Goal: Task Accomplishment & Management: Manage account settings

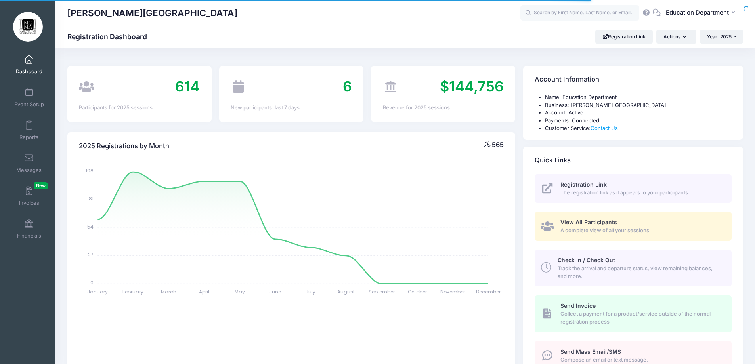
select select
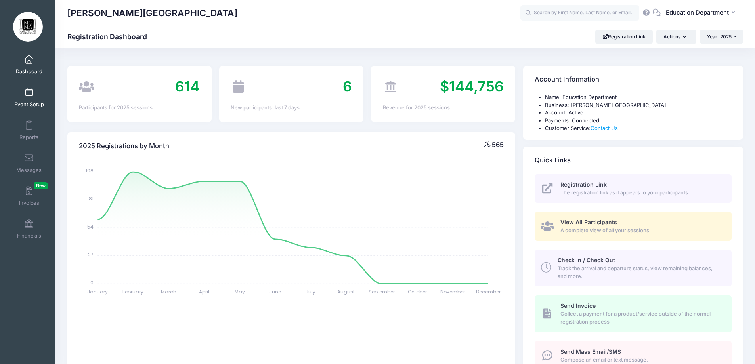
click at [29, 94] on span at bounding box center [29, 92] width 0 height 9
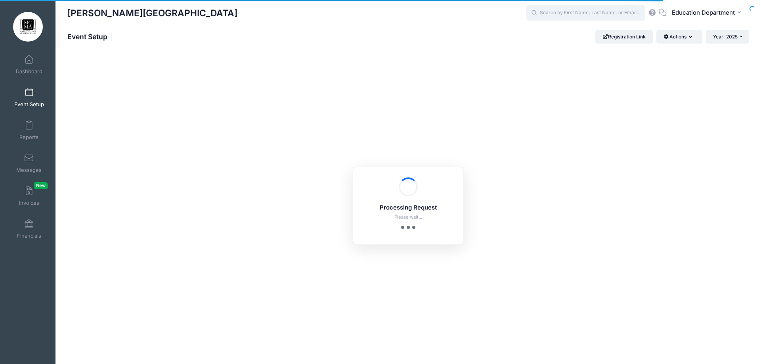
click at [590, 11] on input "text" at bounding box center [585, 13] width 119 height 16
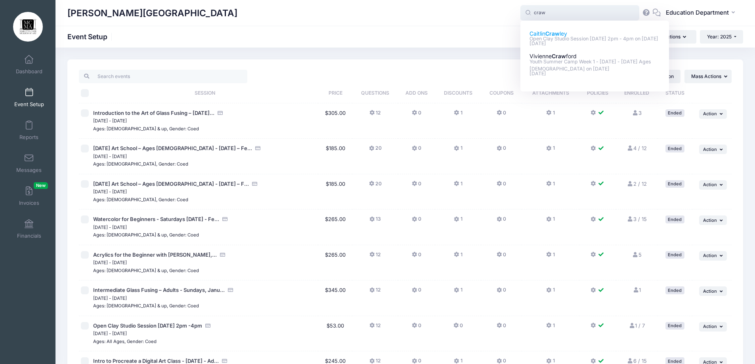
click at [575, 40] on p "Open Clay Studio Session August 24 - 2pm - 4pm on Aug-24, 2025" at bounding box center [595, 39] width 131 height 8
type input "Caitlin Crawley (Open Clay Studio Session August 24 - 2pm - 4pm, Aug-24, 2025)"
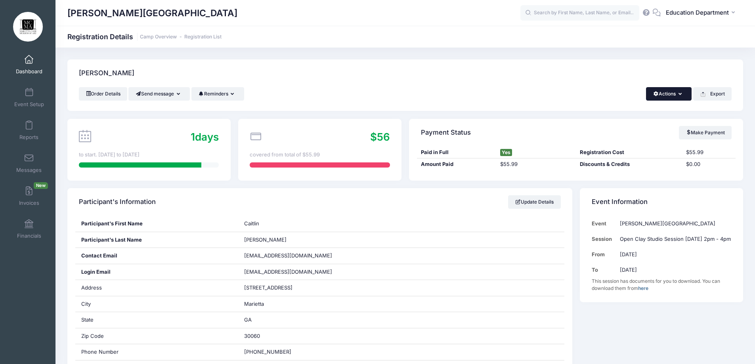
click at [678, 94] on button "Actions" at bounding box center [669, 93] width 46 height 13
click at [614, 147] on link "Change Session or Program" at bounding box center [643, 148] width 92 height 24
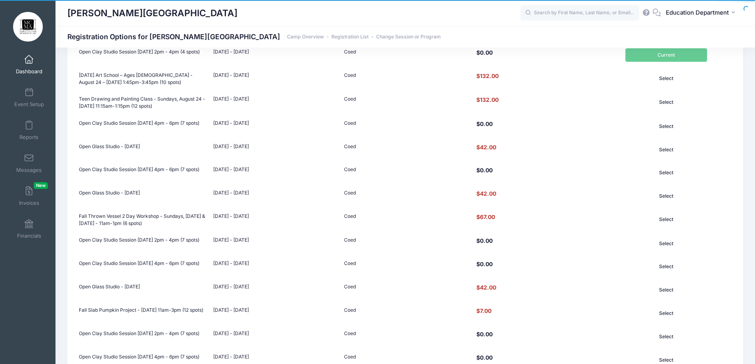
scroll to position [674, 0]
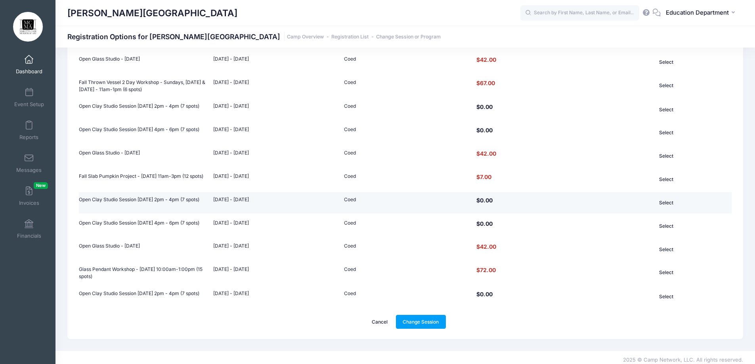
click at [386, 197] on td "Coed" at bounding box center [405, 202] width 130 height 21
click at [665, 199] on button "Select" at bounding box center [666, 202] width 82 height 13
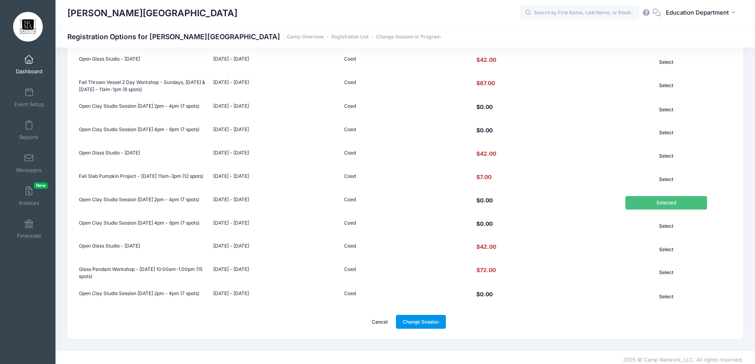
click at [421, 319] on link "Change Session" at bounding box center [421, 321] width 50 height 13
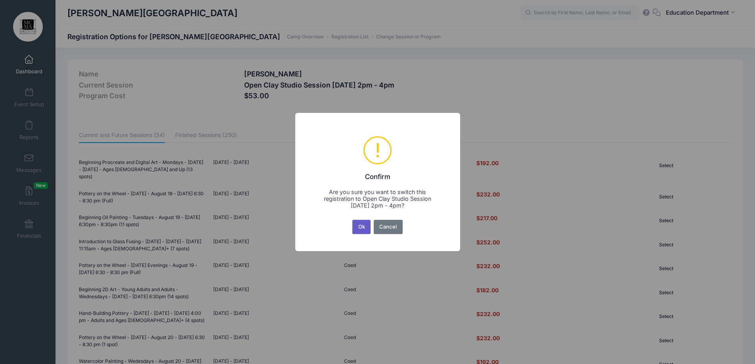
click at [358, 227] on button "Ok" at bounding box center [361, 227] width 18 height 14
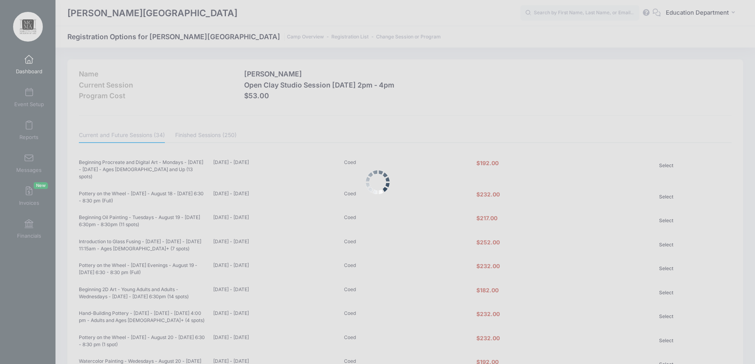
scroll to position [677, 0]
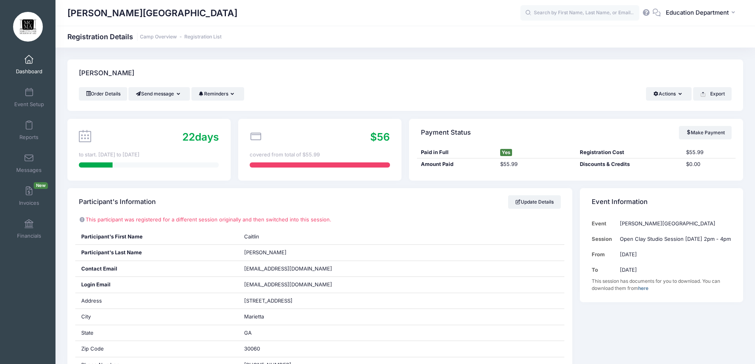
click at [566, 26] on div "[PERSON_NAME][GEOGRAPHIC_DATA] Registration Details Camp Overview Registration …" at bounding box center [405, 37] width 700 height 22
click at [570, 12] on input "text" at bounding box center [579, 13] width 119 height 16
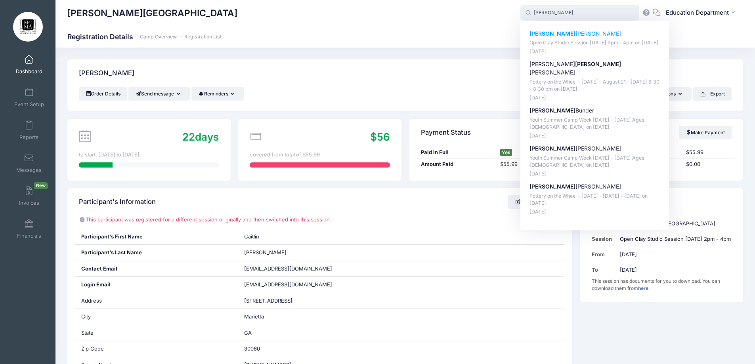
click at [556, 36] on p "[PERSON_NAME]" at bounding box center [595, 34] width 131 height 8
type input "[PERSON_NAME] (Open Clay Studio Session [DATE] 2pm - 4pm, [DATE])"
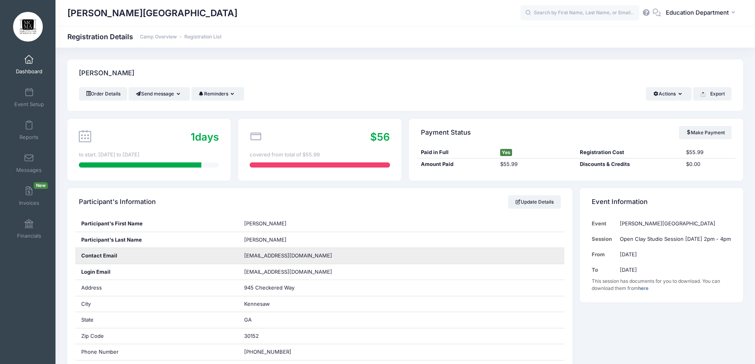
click at [259, 257] on span "egelsey22@gmail.com" at bounding box center [288, 255] width 88 height 6
copy div "egelsey22@gmail.com"
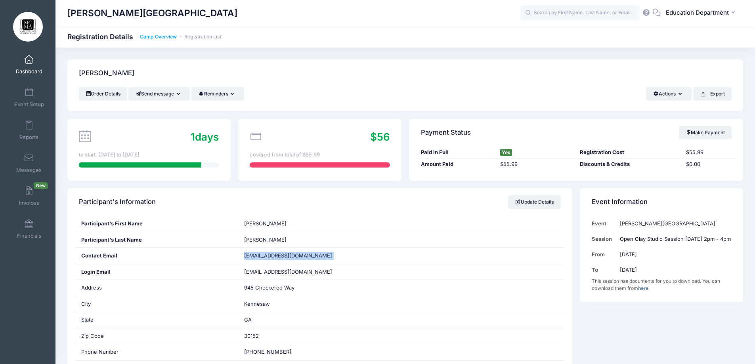
click at [149, 34] on link "Camp Overview" at bounding box center [158, 37] width 37 height 6
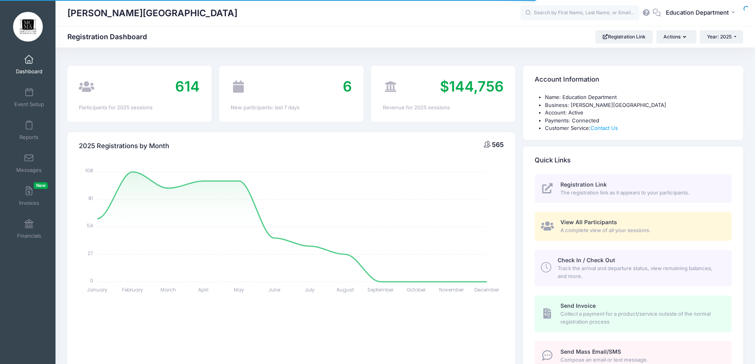
select select
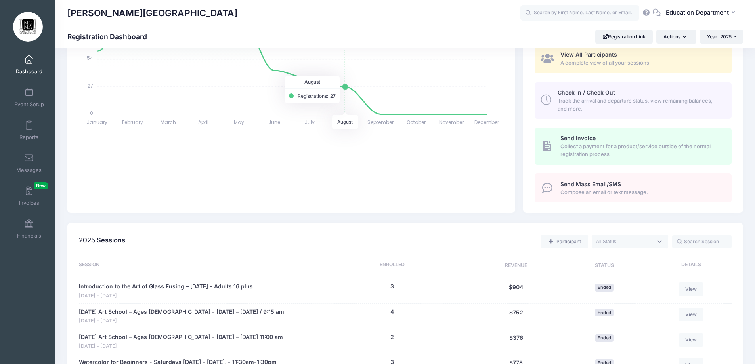
scroll to position [317, 0]
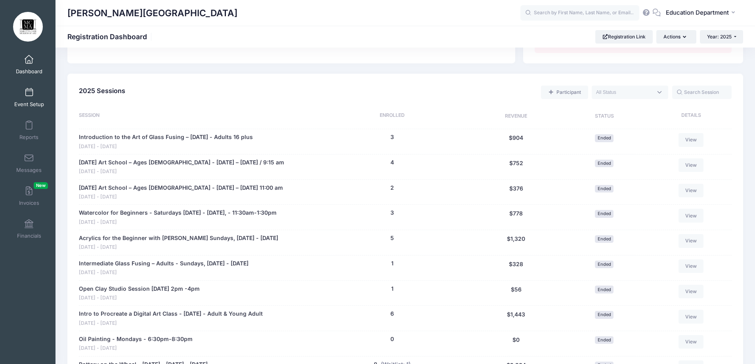
click at [29, 89] on span at bounding box center [29, 92] width 0 height 9
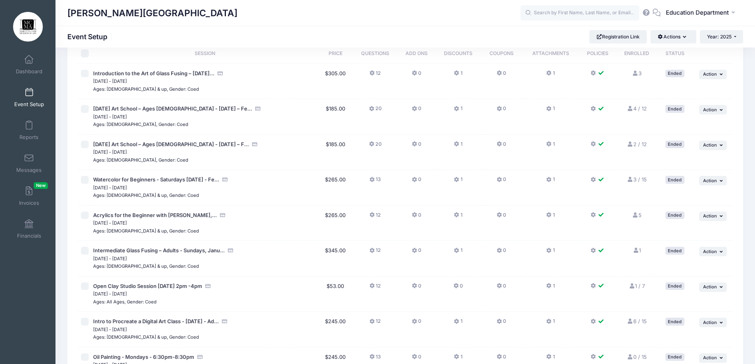
scroll to position [22, 0]
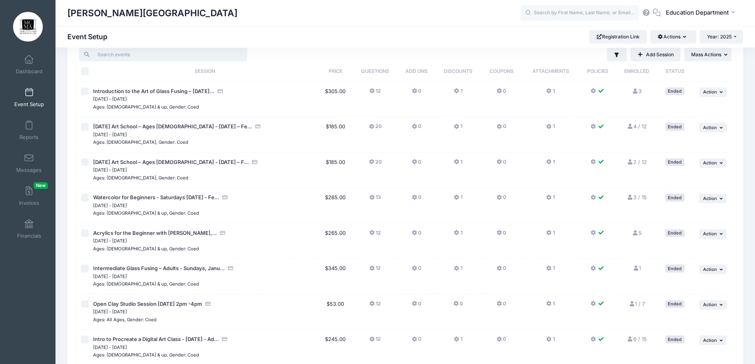
click at [211, 61] on input "search" at bounding box center [163, 54] width 168 height 13
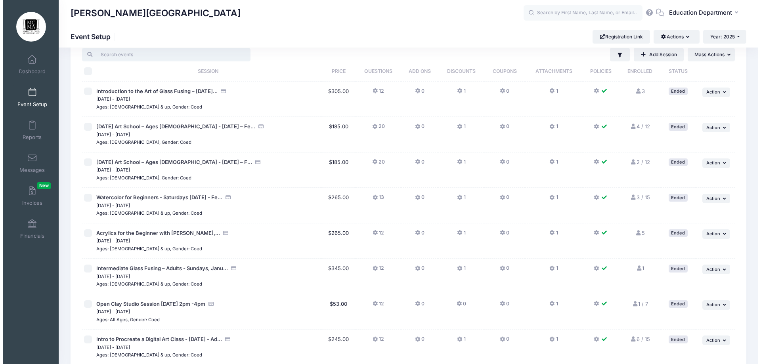
scroll to position [0, 0]
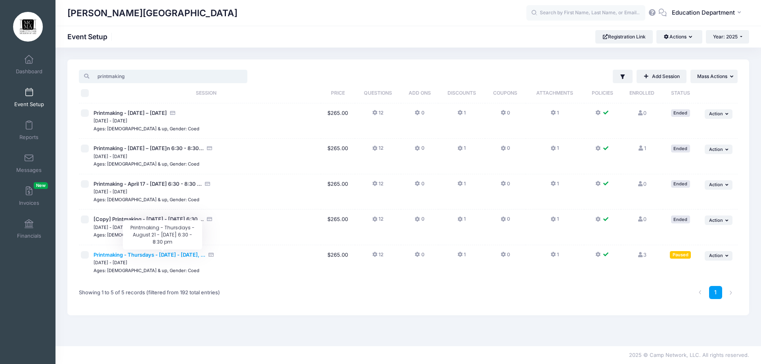
type input "printmaking"
click at [155, 256] on span "Printmaking - Thursdays - [DATE] - [DATE], ..." at bounding box center [150, 255] width 112 height 6
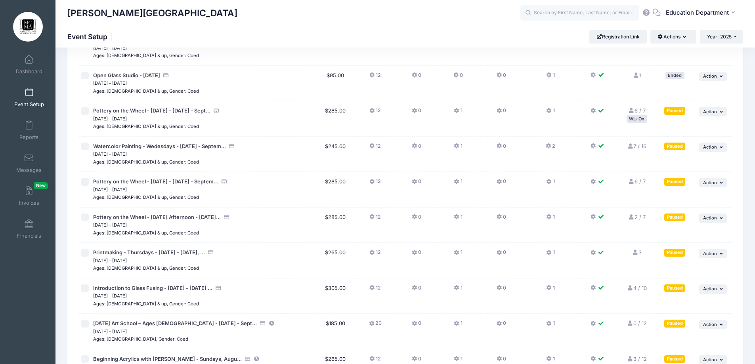
scroll to position [5845, 0]
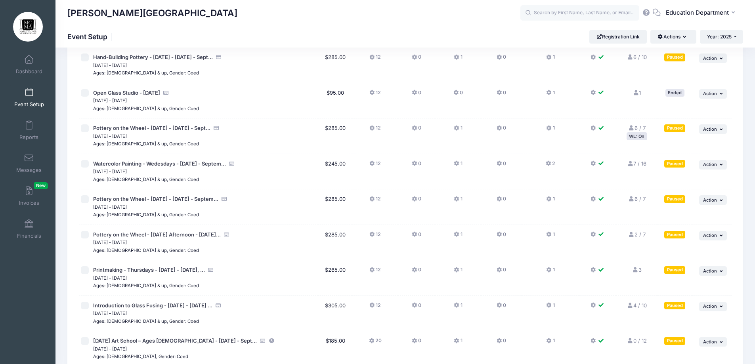
click at [637, 271] on icon at bounding box center [635, 270] width 6 height 5
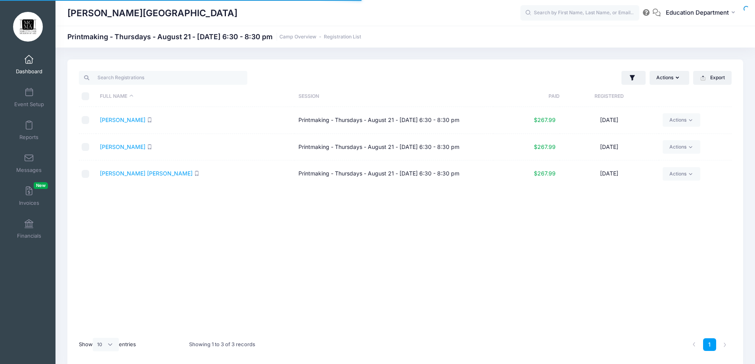
select select "10"
click at [675, 151] on link "Actions" at bounding box center [682, 146] width 38 height 13
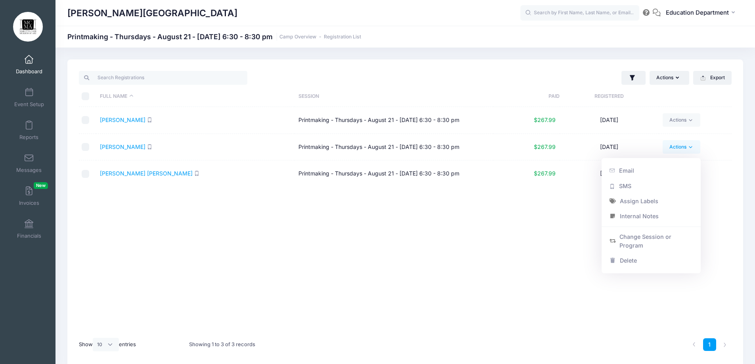
click at [675, 151] on link "Actions" at bounding box center [682, 146] width 38 height 13
click at [97, 31] on div "[PERSON_NAME][GEOGRAPHIC_DATA] Printmaking - Thursdays - August 21 - [DATE] 6:3…" at bounding box center [405, 37] width 700 height 22
click at [316, 36] on link "Camp Overview" at bounding box center [297, 37] width 37 height 6
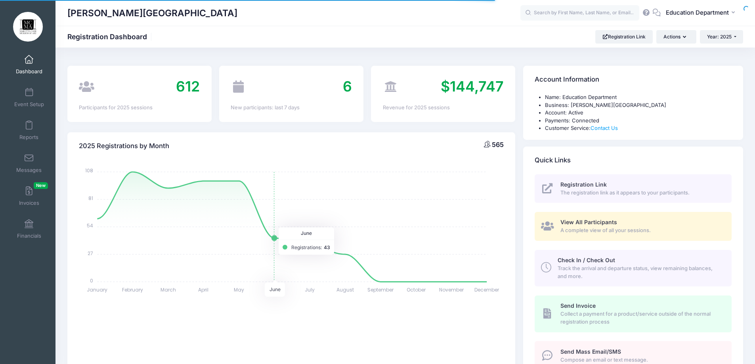
scroll to position [238, 0]
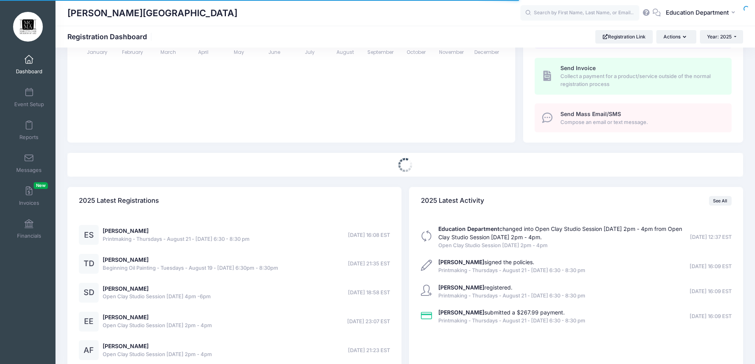
select select
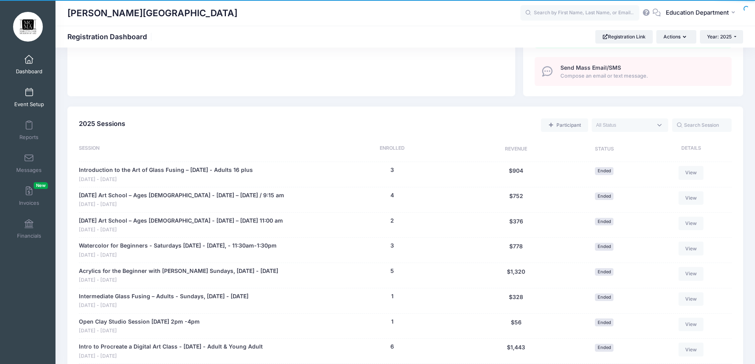
scroll to position [175, 0]
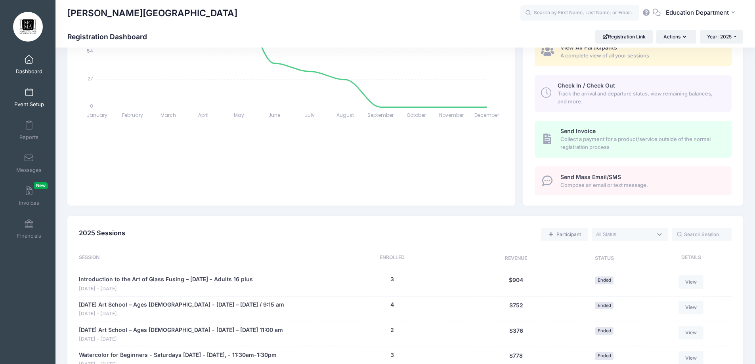
click at [23, 98] on link "Event Setup" at bounding box center [29, 98] width 38 height 28
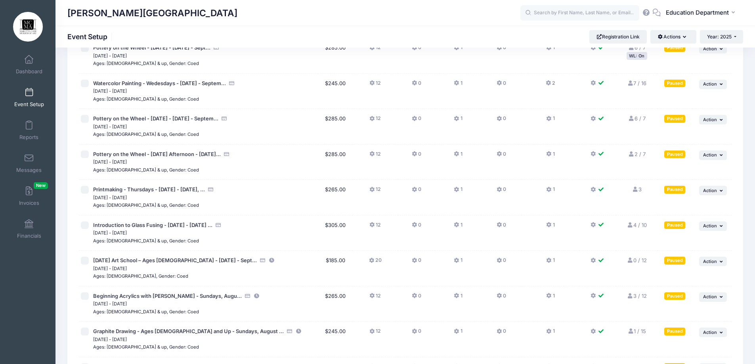
scroll to position [5916, 0]
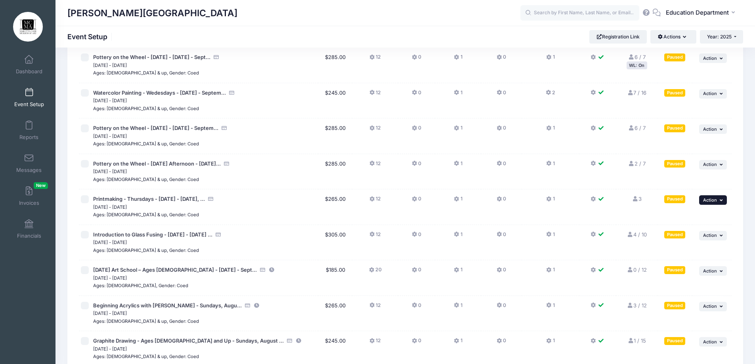
click at [716, 200] on span "Action" at bounding box center [710, 200] width 14 height 6
click at [687, 218] on link "Resume Session" at bounding box center [687, 217] width 72 height 15
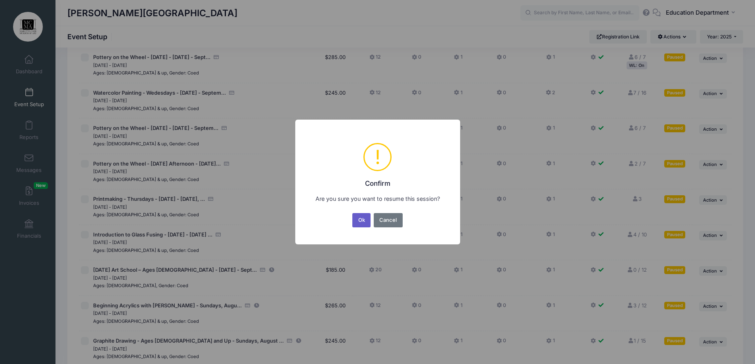
click at [360, 217] on button "Ok" at bounding box center [361, 220] width 18 height 14
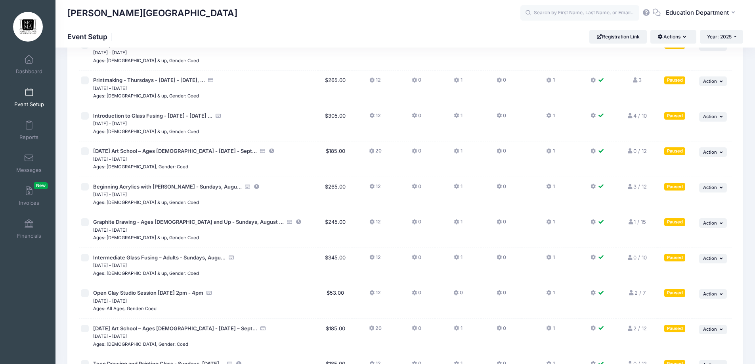
scroll to position [5995, 0]
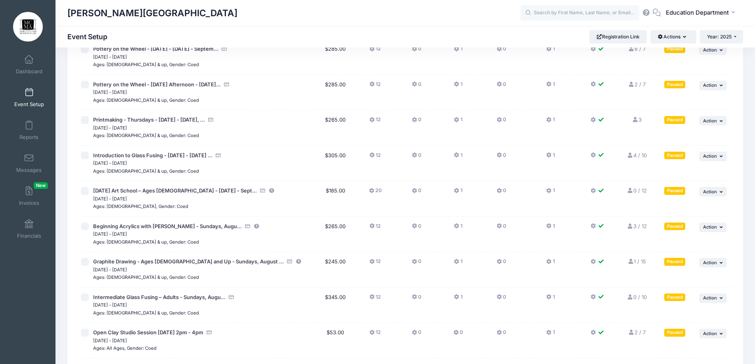
click at [634, 120] on icon at bounding box center [635, 119] width 6 height 5
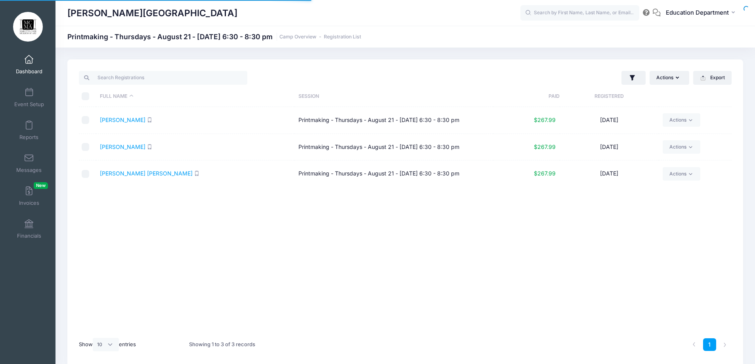
select select "10"
click at [122, 150] on link "[PERSON_NAME]" at bounding box center [123, 146] width 46 height 7
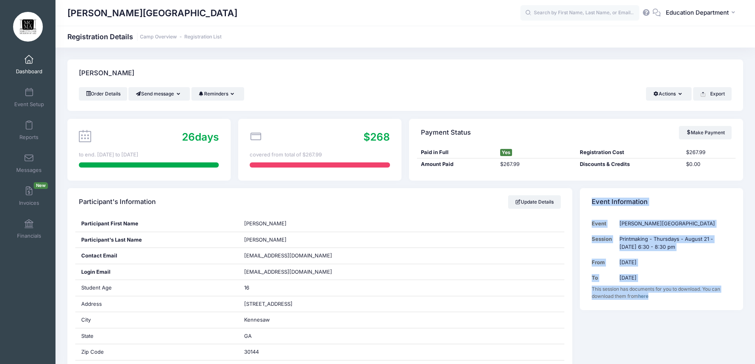
drag, startPoint x: 577, startPoint y: 185, endPoint x: 653, endPoint y: 317, distance: 153.2
click at [591, 307] on div "Event Marietta Cobb Museum of Art Session Printmaking - Thursdays - August 21 -…" at bounding box center [661, 263] width 163 height 94
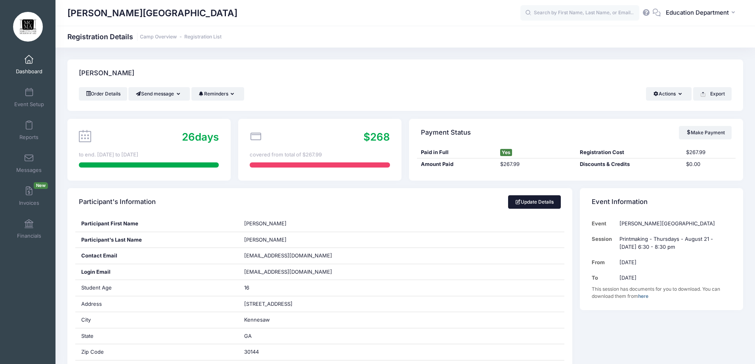
click at [537, 202] on link "Update Details" at bounding box center [534, 201] width 53 height 13
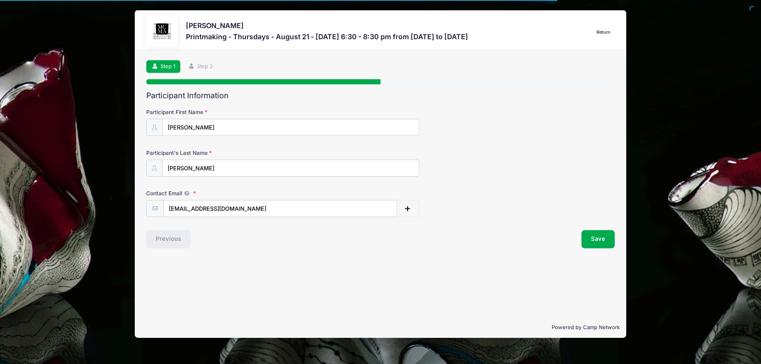
click at [218, 122] on input "[PERSON_NAME]" at bounding box center [290, 127] width 257 height 17
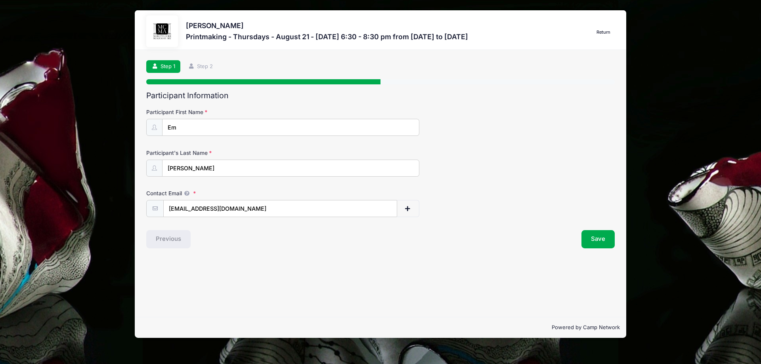
type input "E"
type input "M"
type input "[PERSON_NAME]"
click at [597, 239] on button "Save" at bounding box center [597, 239] width 33 height 18
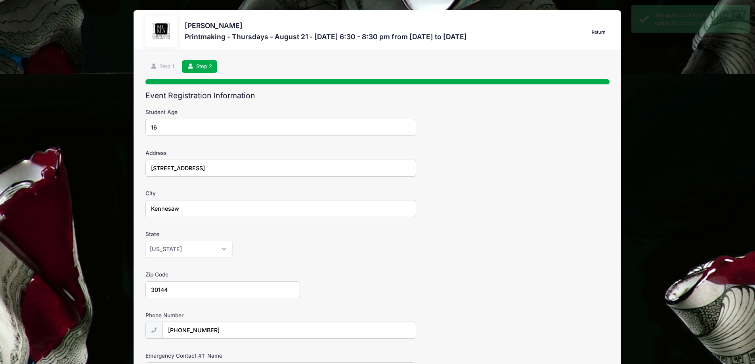
click at [235, 126] on input "16" at bounding box center [280, 127] width 271 height 17
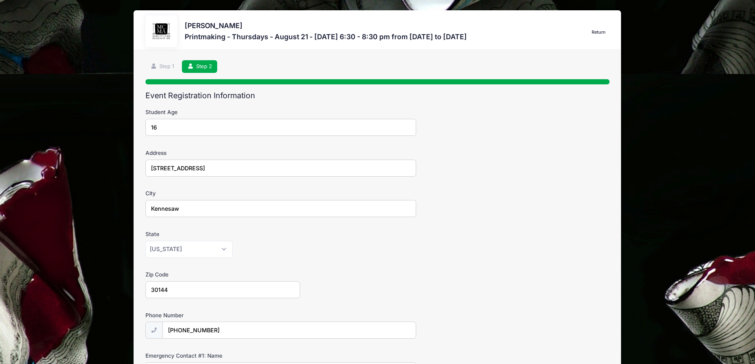
type input "1"
type input "a"
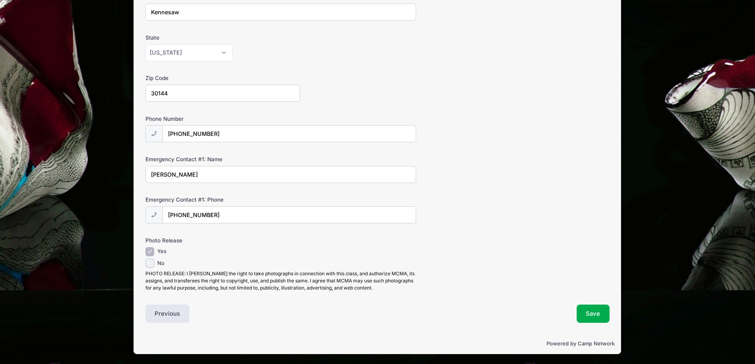
scroll to position [197, 0]
type input "Adult"
click at [595, 314] on button "Save" at bounding box center [593, 313] width 33 height 18
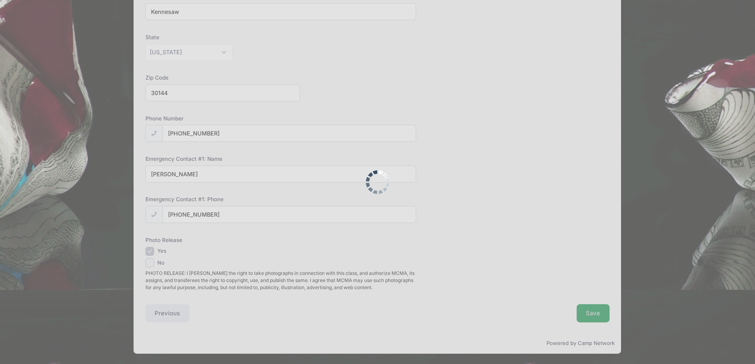
scroll to position [0, 0]
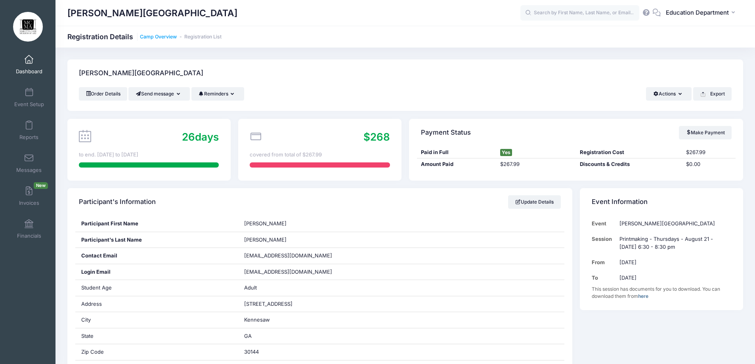
click at [144, 34] on link "Camp Overview" at bounding box center [158, 37] width 37 height 6
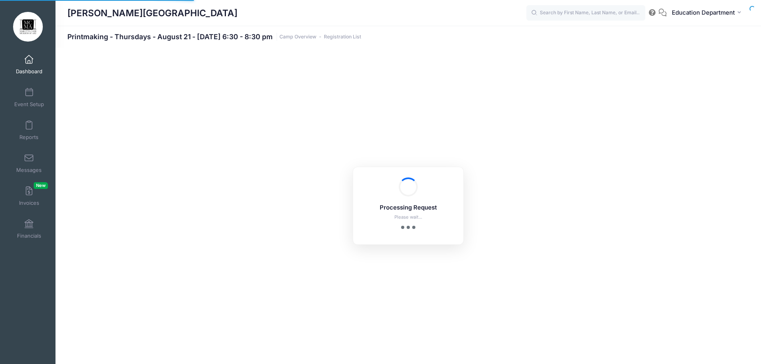
select select "10"
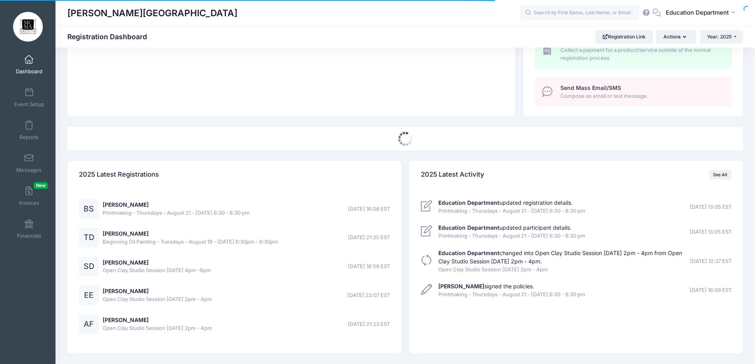
scroll to position [294, 0]
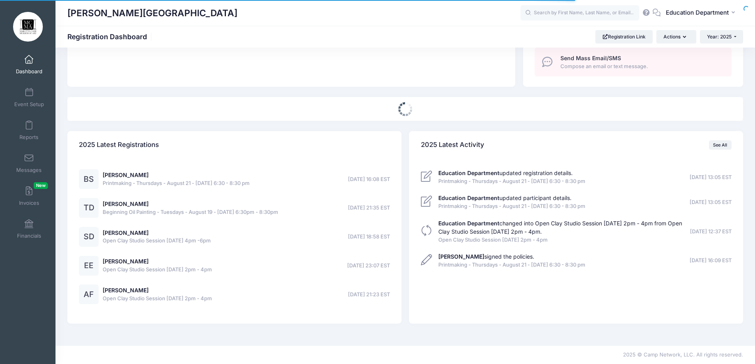
select select
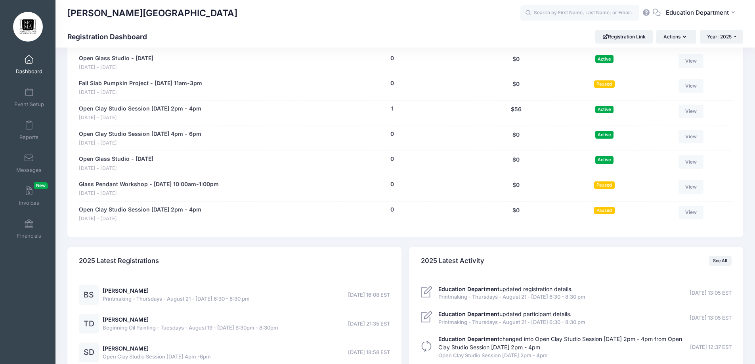
scroll to position [5171, 0]
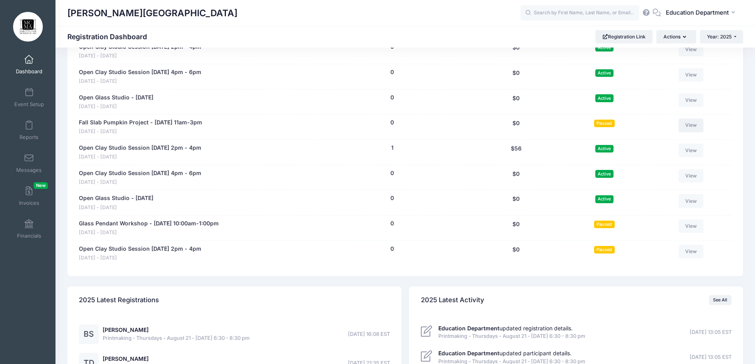
click at [684, 132] on link "View" at bounding box center [691, 125] width 25 height 13
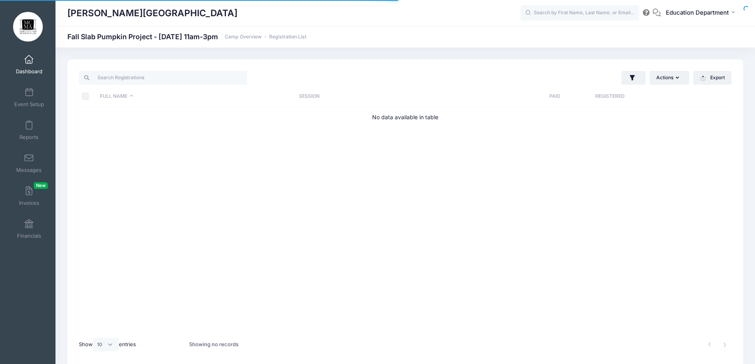
select select "10"
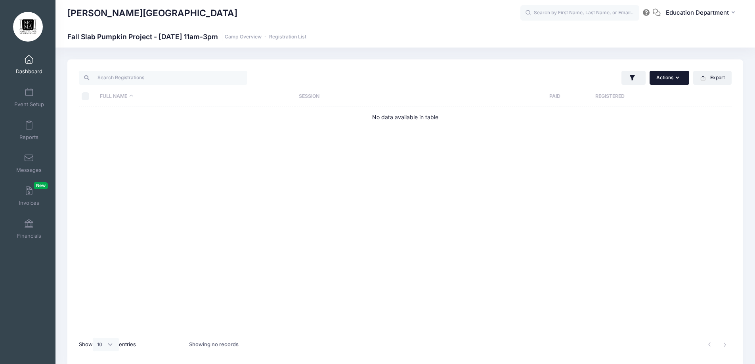
click at [664, 78] on button "Actions" at bounding box center [670, 77] width 40 height 13
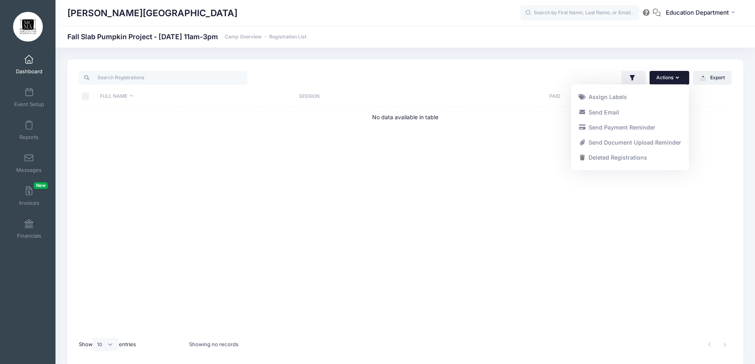
click at [664, 78] on button "Actions" at bounding box center [670, 77] width 40 height 13
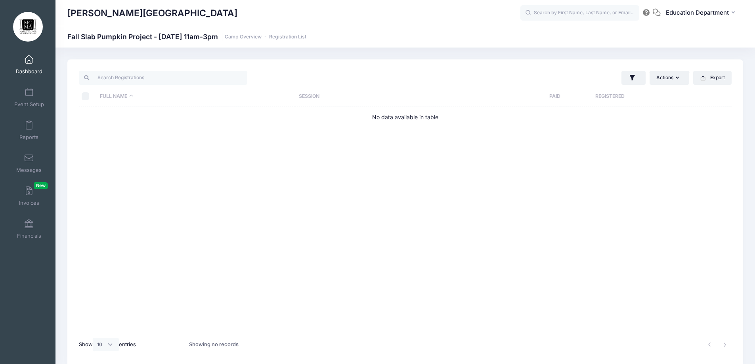
click at [117, 34] on h1 "Fall Slab Pumpkin Project - Saturday, September 13, 2025 - 11am-3pm Camp Overvi…" at bounding box center [186, 37] width 239 height 8
click at [202, 37] on h1 "Fall Slab Pumpkin Project - Saturday, September 13, 2025 - 11am-3pm Camp Overvi…" at bounding box center [186, 37] width 239 height 8
click at [262, 36] on link "Camp Overview" at bounding box center [243, 37] width 37 height 6
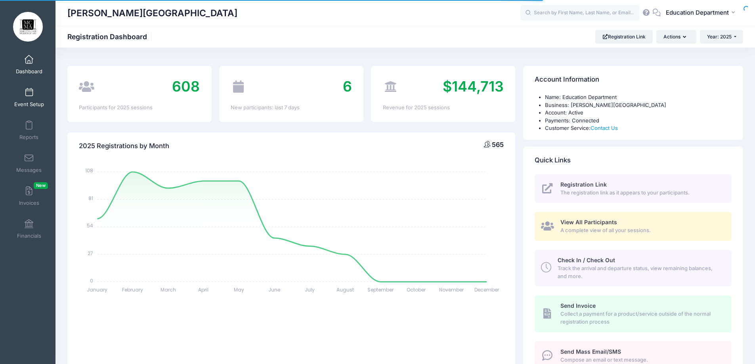
click at [38, 98] on link "Event Setup" at bounding box center [29, 98] width 38 height 28
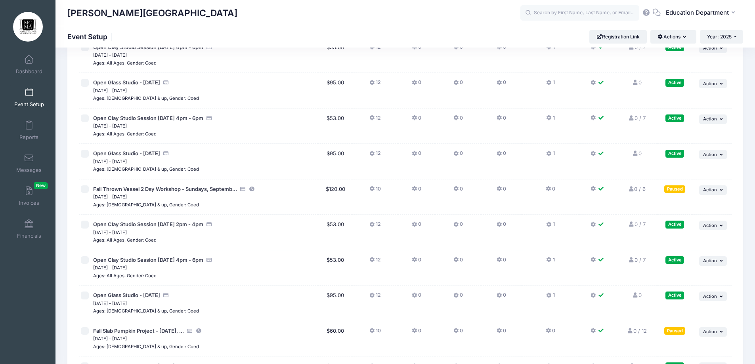
scroll to position [6408, 0]
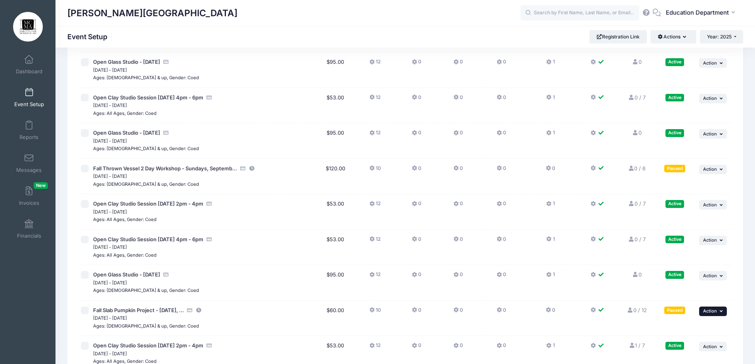
click at [714, 314] on span "Action" at bounding box center [710, 311] width 14 height 6
click at [696, 245] on link "Edit Session" at bounding box center [687, 248] width 72 height 15
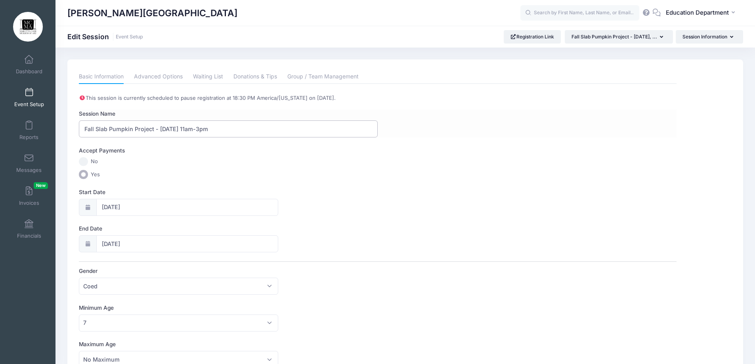
click at [151, 131] on input "Fall Slab Pumpkin Project - [DATE] 11am-3pm" at bounding box center [228, 128] width 299 height 17
click at [145, 131] on input "Fall Slab Pumpkin Project - Saturday, September 13, 2025 - 11am-3pm" at bounding box center [228, 128] width 299 height 17
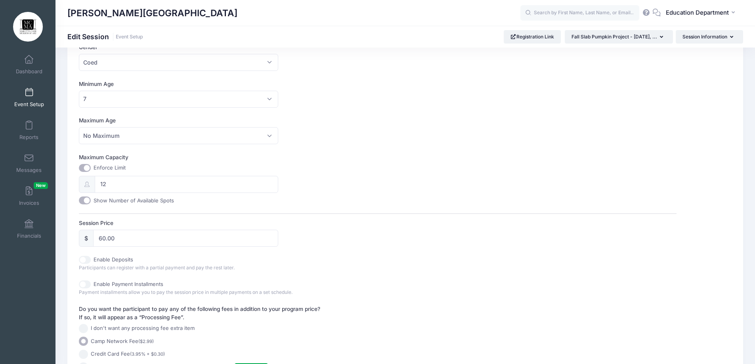
scroll to position [315, 0]
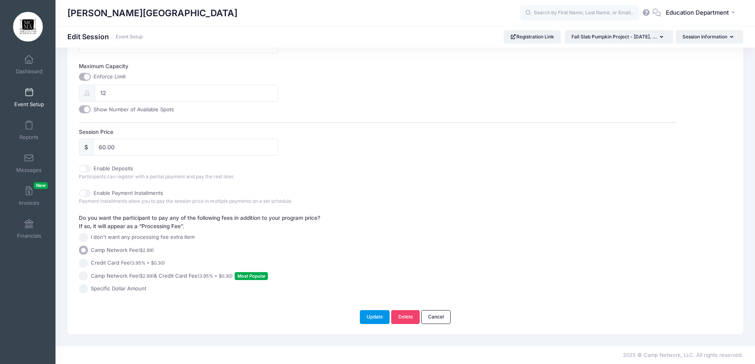
type input "Fall Slab Pumpkin Workshop - Saturday, September 13, 2025 - 11am-3pm"
click at [371, 323] on button "Update" at bounding box center [375, 316] width 30 height 13
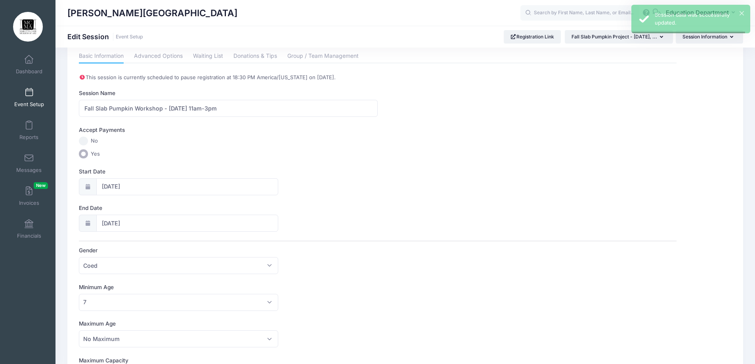
scroll to position [0, 0]
